Goal: Task Accomplishment & Management: Complete application form

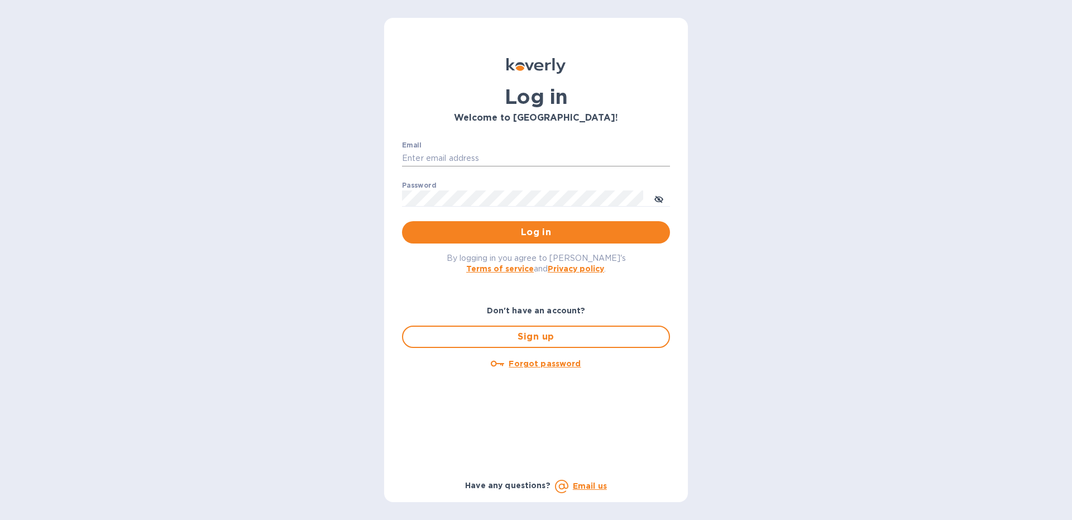
click at [420, 161] on input "Email" at bounding box center [536, 158] width 268 height 17
type input "[EMAIL_ADDRESS][DOMAIN_NAME]"
click at [402, 221] on button "Log in" at bounding box center [536, 232] width 268 height 22
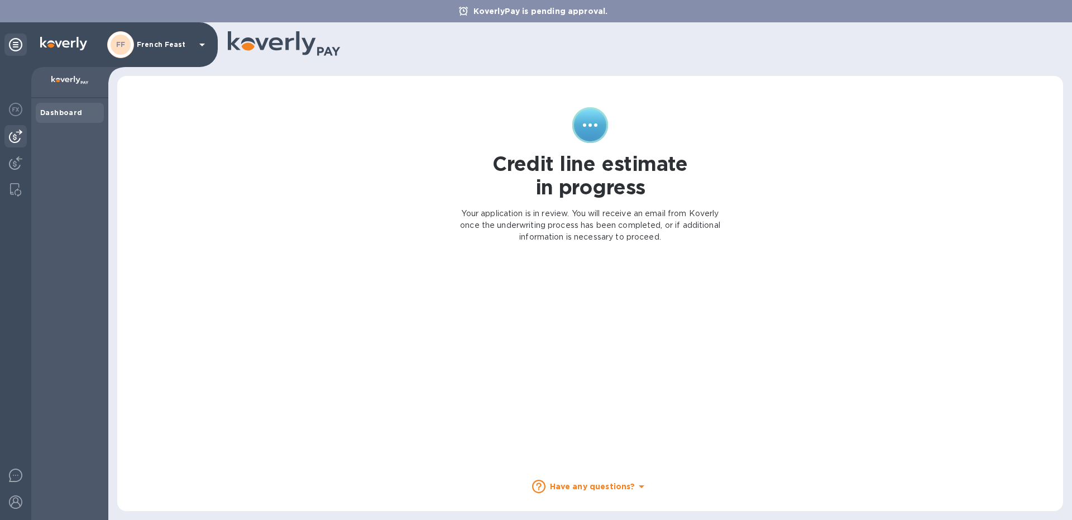
click at [19, 142] on img at bounding box center [15, 136] width 13 height 13
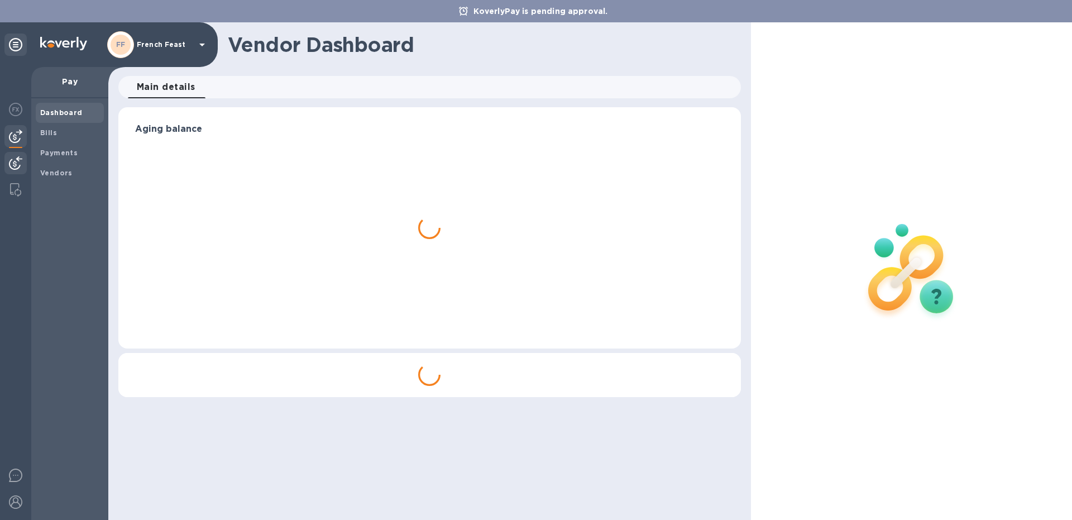
click at [11, 160] on img at bounding box center [15, 162] width 13 height 13
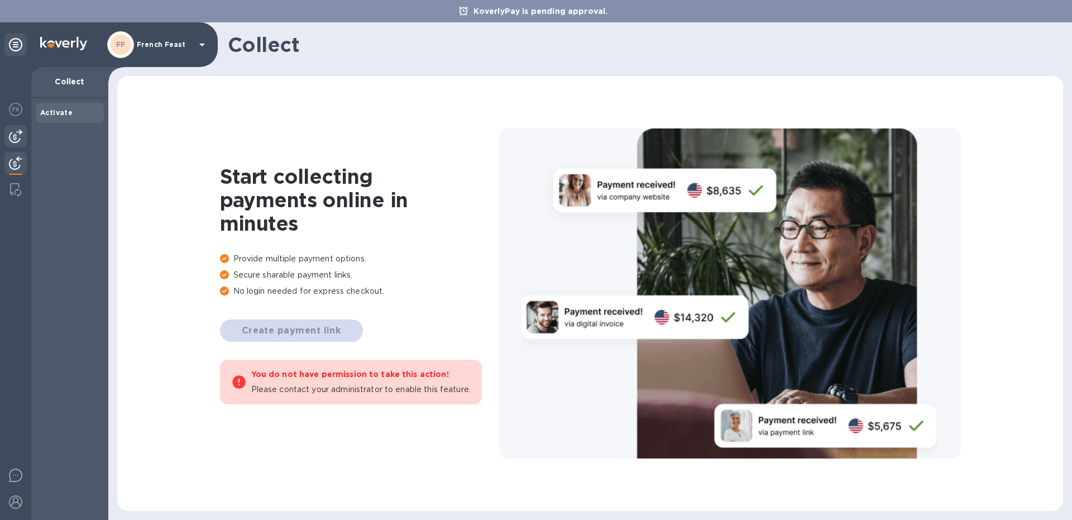
click at [17, 135] on img at bounding box center [15, 136] width 13 height 13
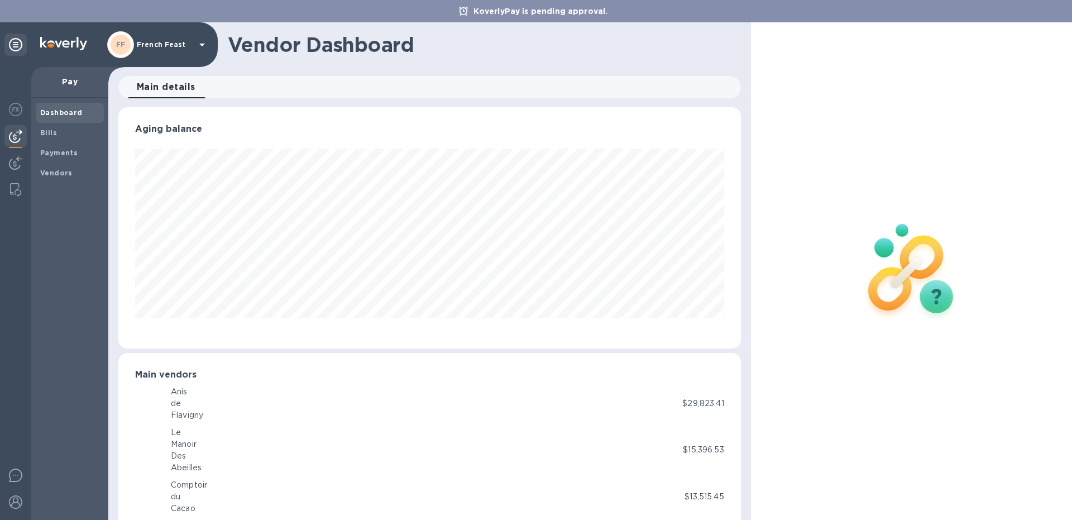
scroll to position [241, 622]
click at [82, 156] on span "Payments" at bounding box center [69, 152] width 59 height 11
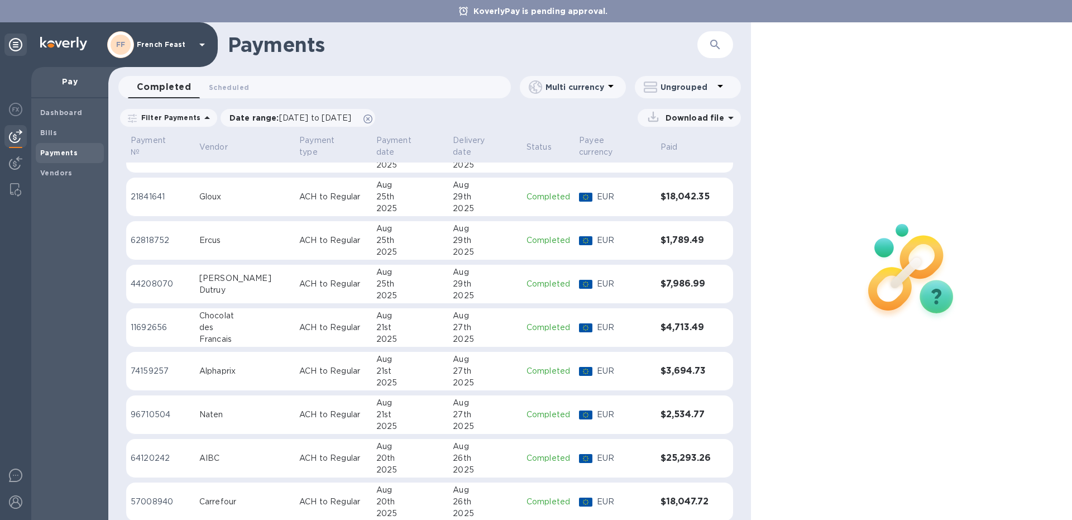
scroll to position [466, 0]
click at [724, 46] on button "button" at bounding box center [715, 44] width 27 height 27
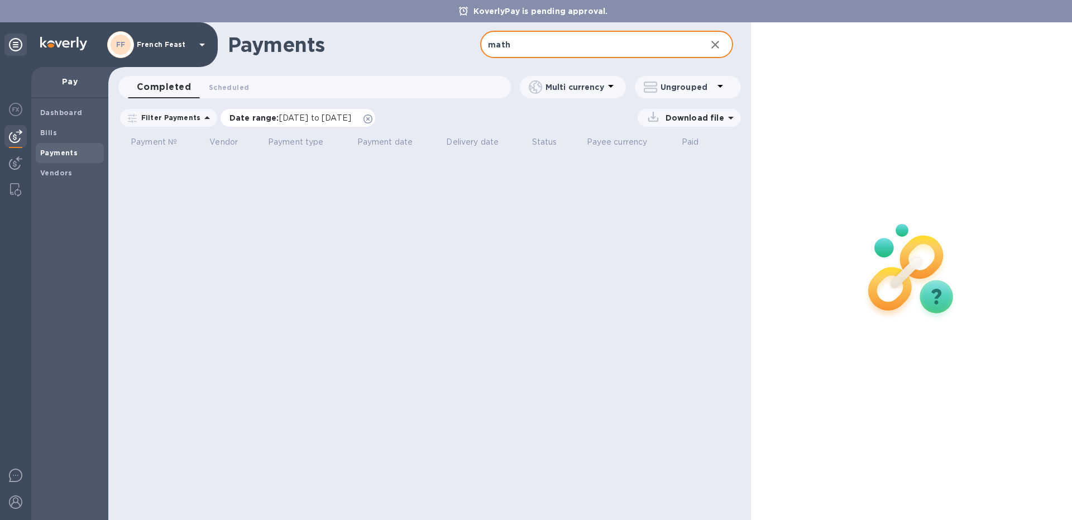
type input "math"
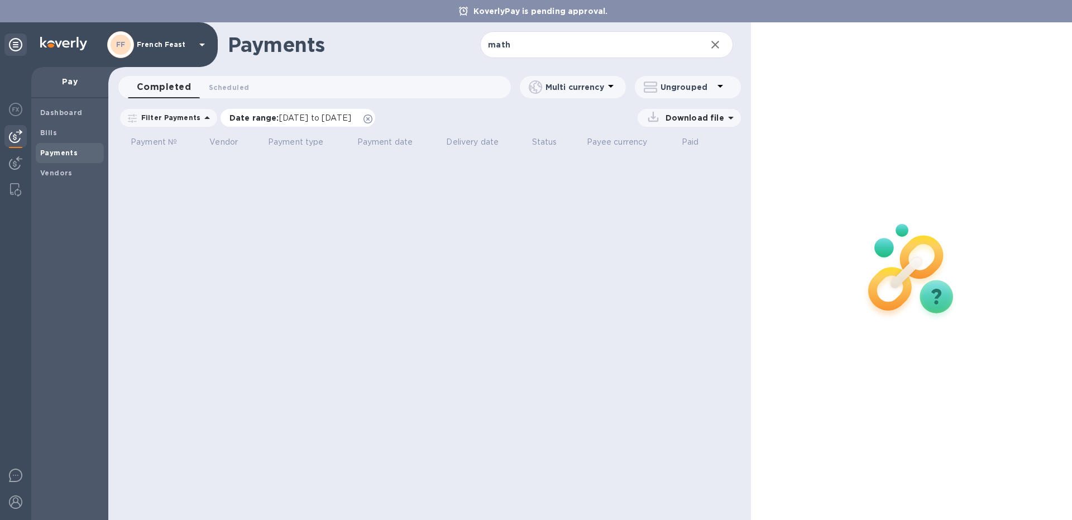
click at [282, 117] on span "[DATE] to [DATE]" at bounding box center [315, 117] width 72 height 9
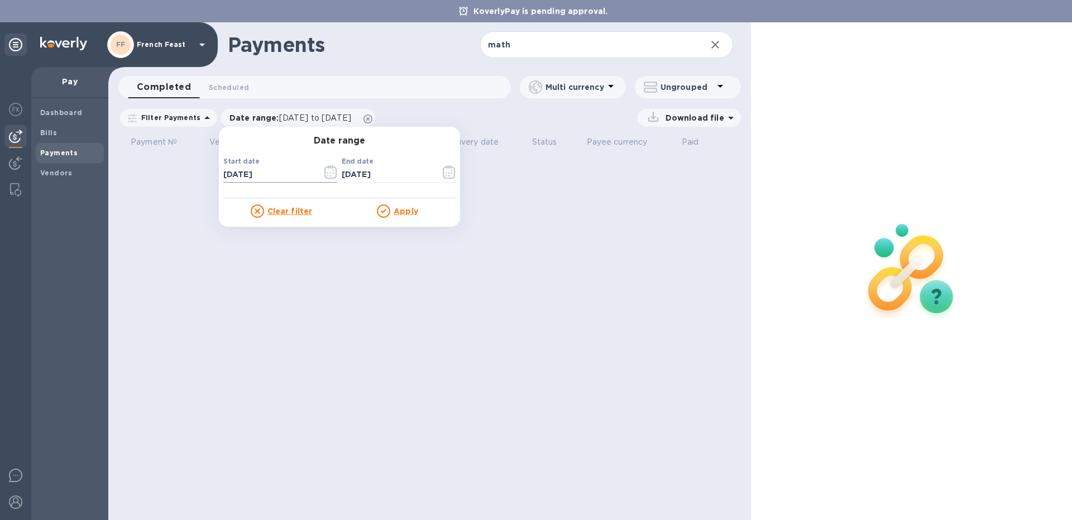
click at [227, 171] on input "[DATE]" at bounding box center [268, 174] width 90 height 17
type input "[DATE]"
click at [396, 210] on u "Apply" at bounding box center [406, 211] width 25 height 9
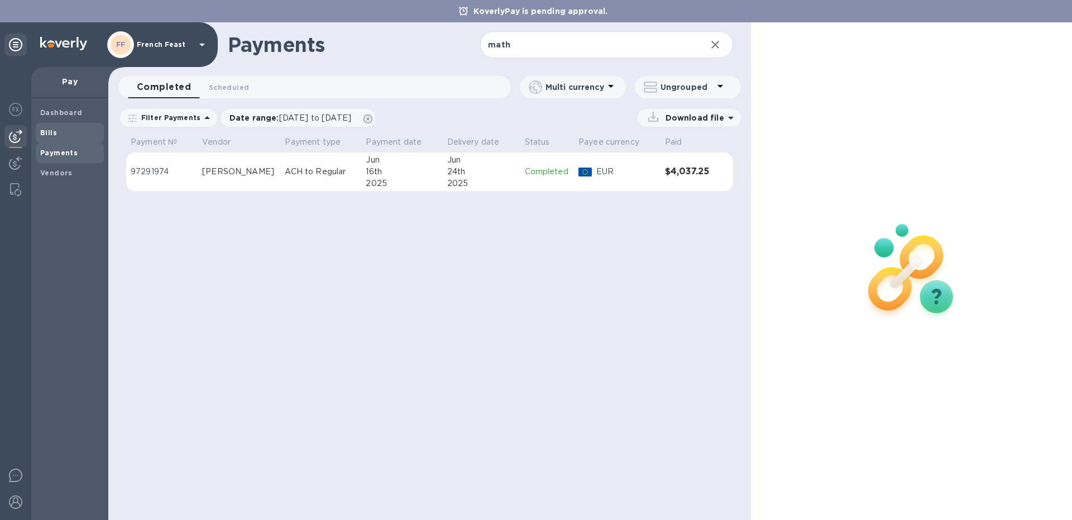
click at [45, 134] on b "Bills" at bounding box center [48, 132] width 17 height 8
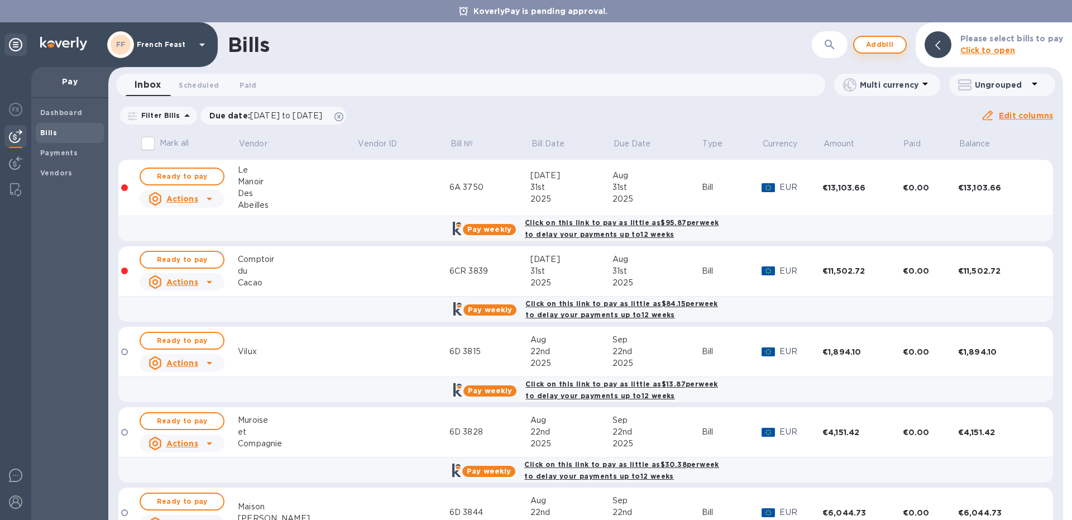
click at [888, 50] on span "Add bill" at bounding box center [880, 44] width 34 height 13
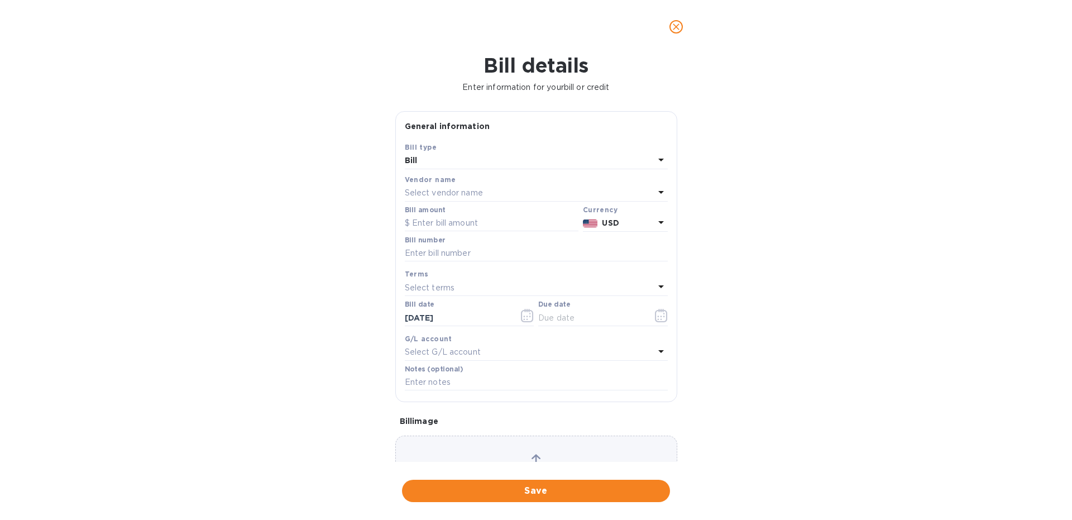
click at [495, 195] on div "Select vendor name" at bounding box center [530, 193] width 250 height 16
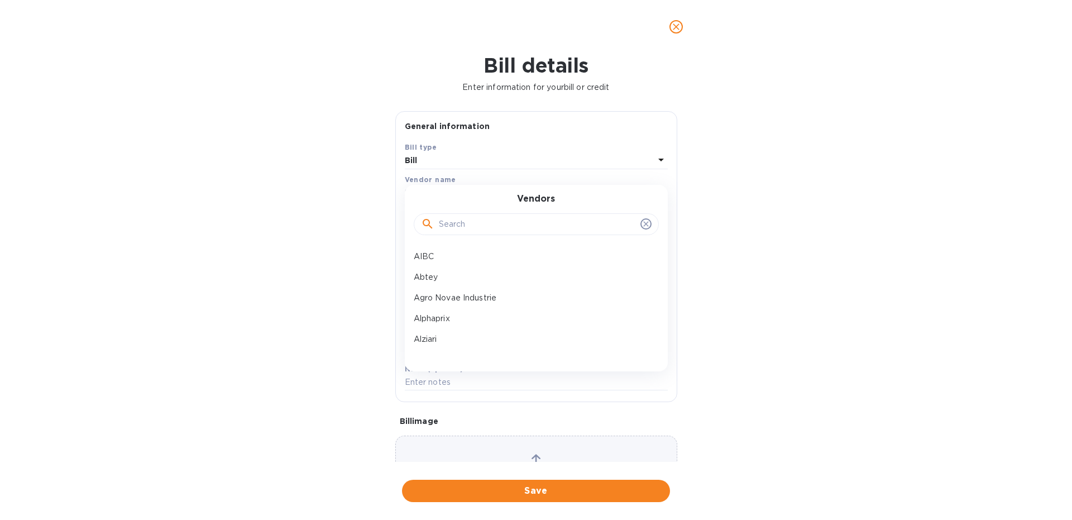
click at [485, 231] on input "text" at bounding box center [537, 224] width 197 height 17
type input "math"
click at [482, 250] on div "[PERSON_NAME]" at bounding box center [531, 256] width 245 height 21
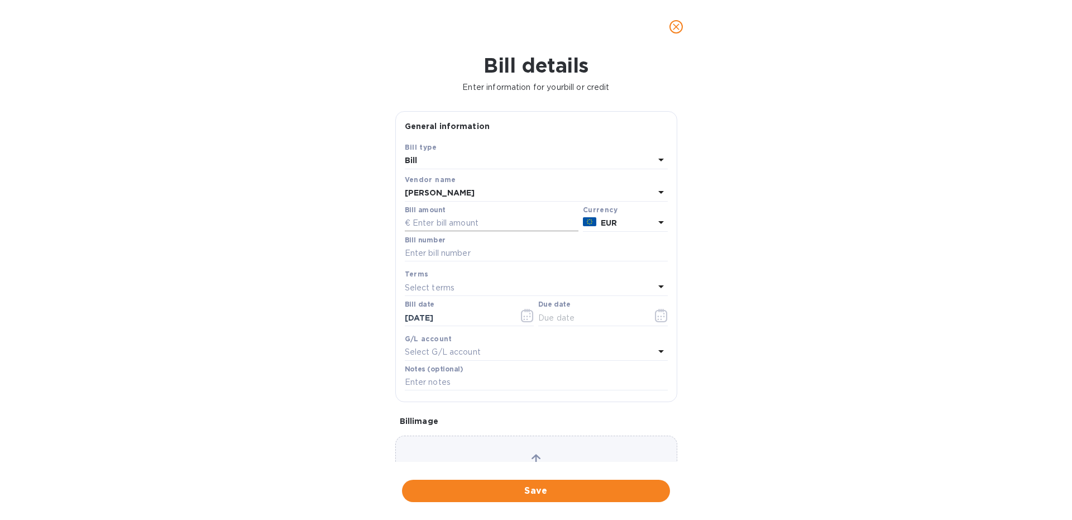
click at [448, 226] on input "text" at bounding box center [492, 223] width 174 height 17
type input "37,766.49"
click at [431, 250] on input "text" at bounding box center [536, 253] width 263 height 17
type input "3917 9GR"
click at [662, 316] on icon "button" at bounding box center [661, 315] width 13 height 13
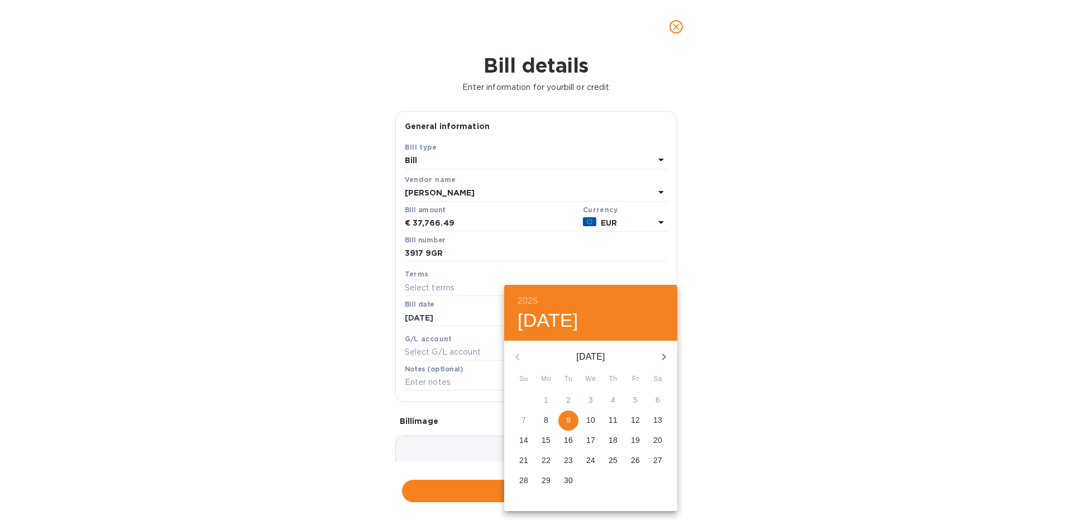
click at [661, 354] on icon "button" at bounding box center [663, 356] width 13 height 13
click at [663, 352] on icon "button" at bounding box center [663, 356] width 13 height 13
click at [516, 354] on icon "button" at bounding box center [517, 356] width 13 height 13
click at [614, 424] on p "9" at bounding box center [613, 419] width 4 height 11
type input "[DATE]"
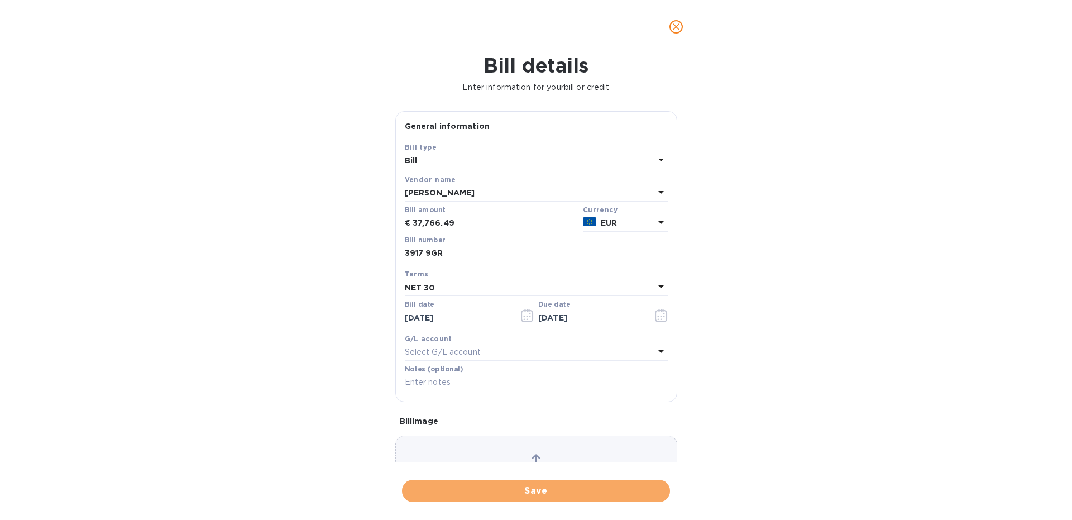
click at [531, 490] on span "Save" at bounding box center [536, 490] width 250 height 13
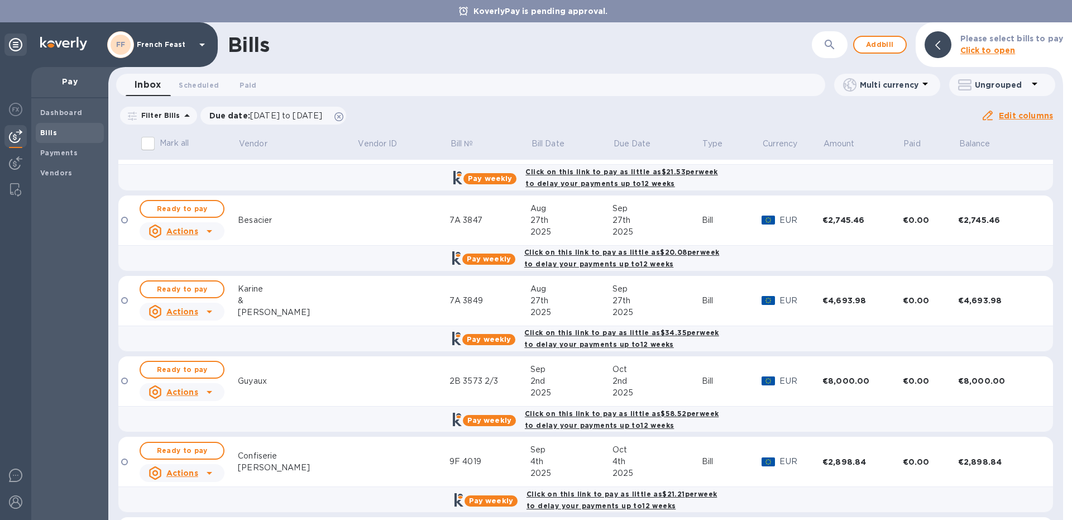
scroll to position [865, 0]
